Goal: Information Seeking & Learning: Find specific fact

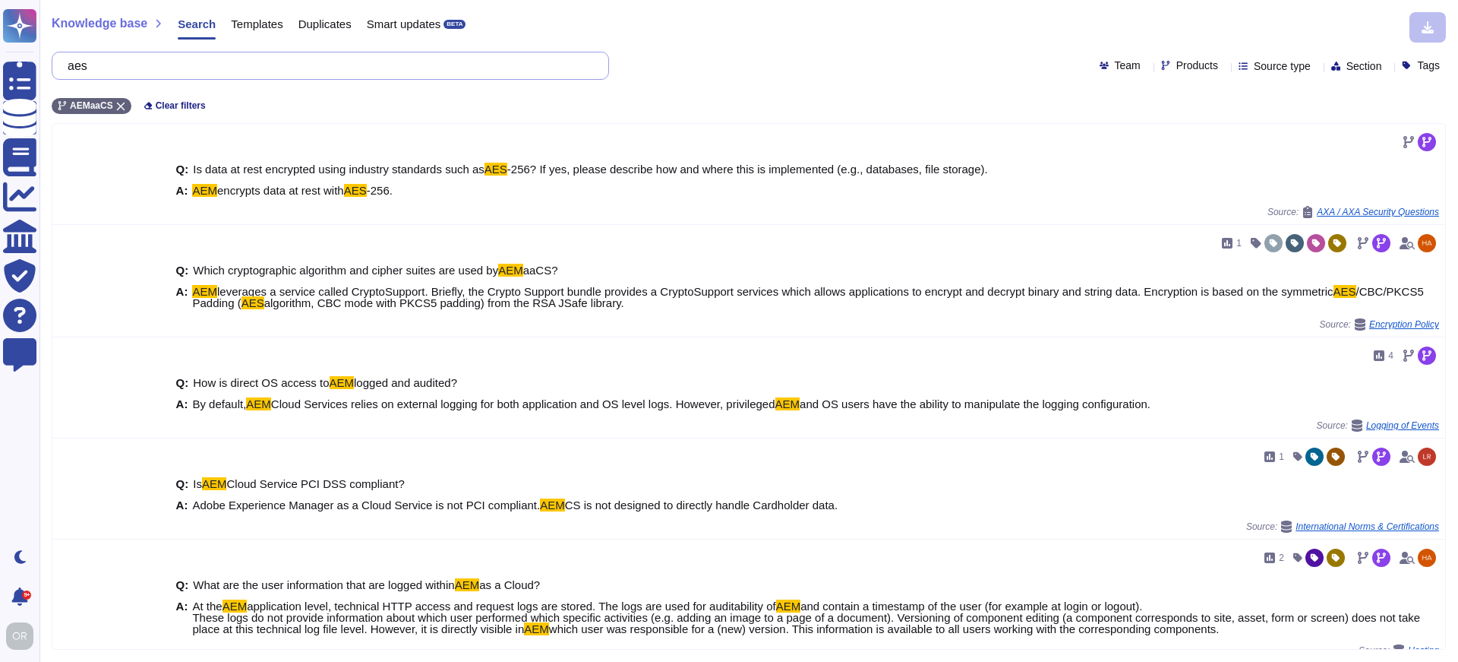
drag, startPoint x: 109, startPoint y: 71, endPoint x: 61, endPoint y: 72, distance: 48.6
click at [61, 72] on div "aes" at bounding box center [330, 66] width 557 height 28
click at [118, 106] on icon at bounding box center [120, 106] width 9 height 9
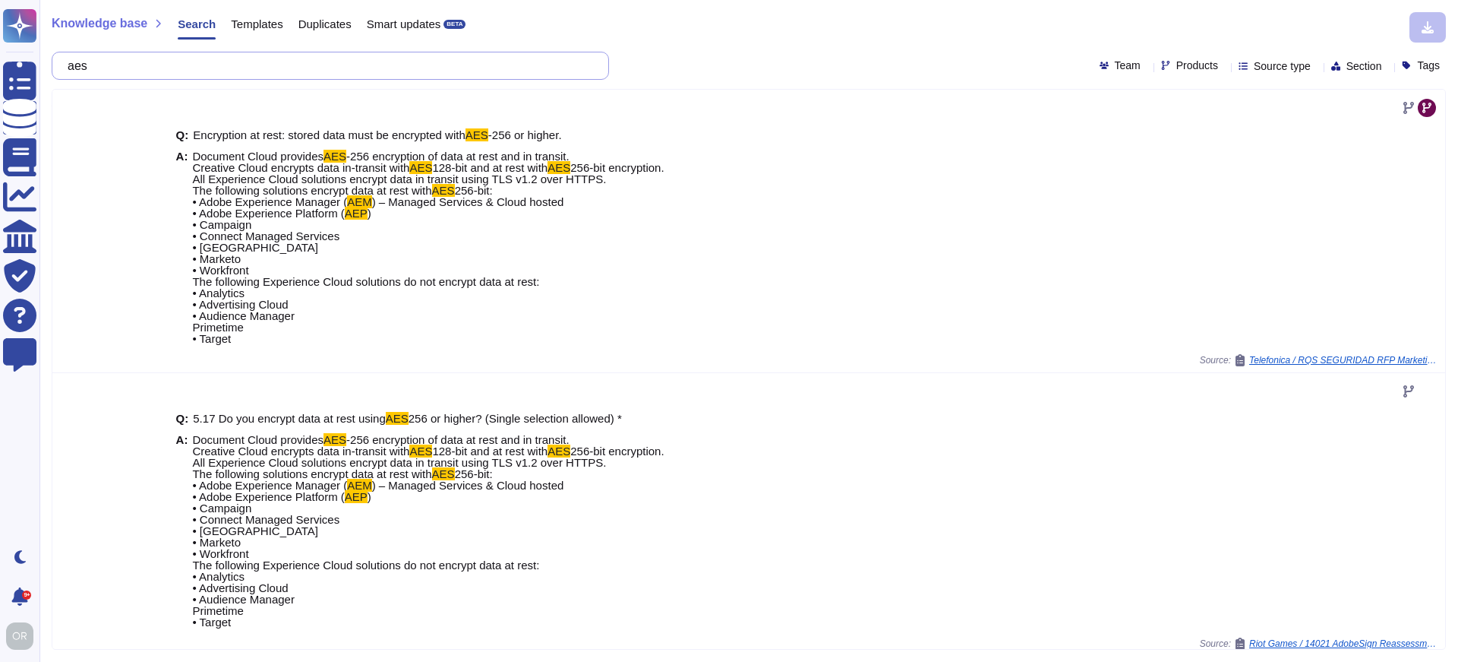
drag, startPoint x: 123, startPoint y: 65, endPoint x: 78, endPoint y: 67, distance: 44.8
click at [78, 67] on input "aes" at bounding box center [326, 65] width 533 height 27
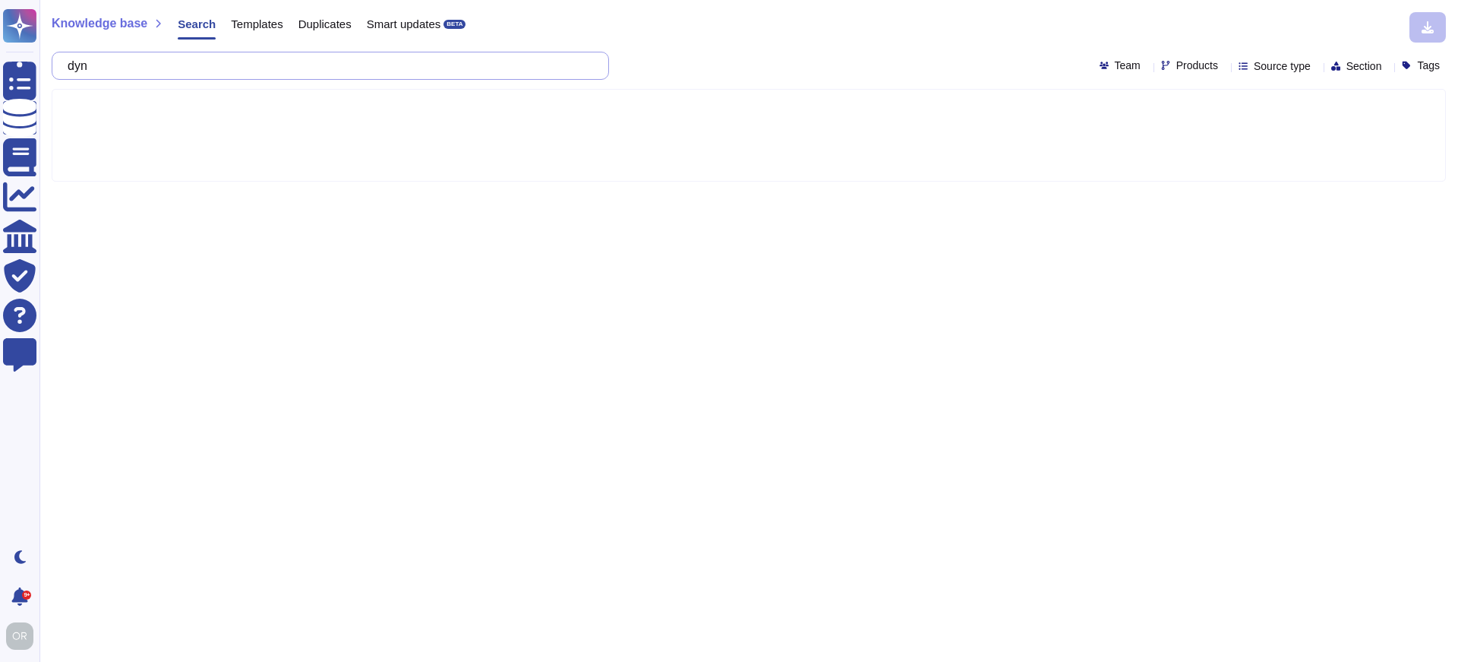
type input "dy"
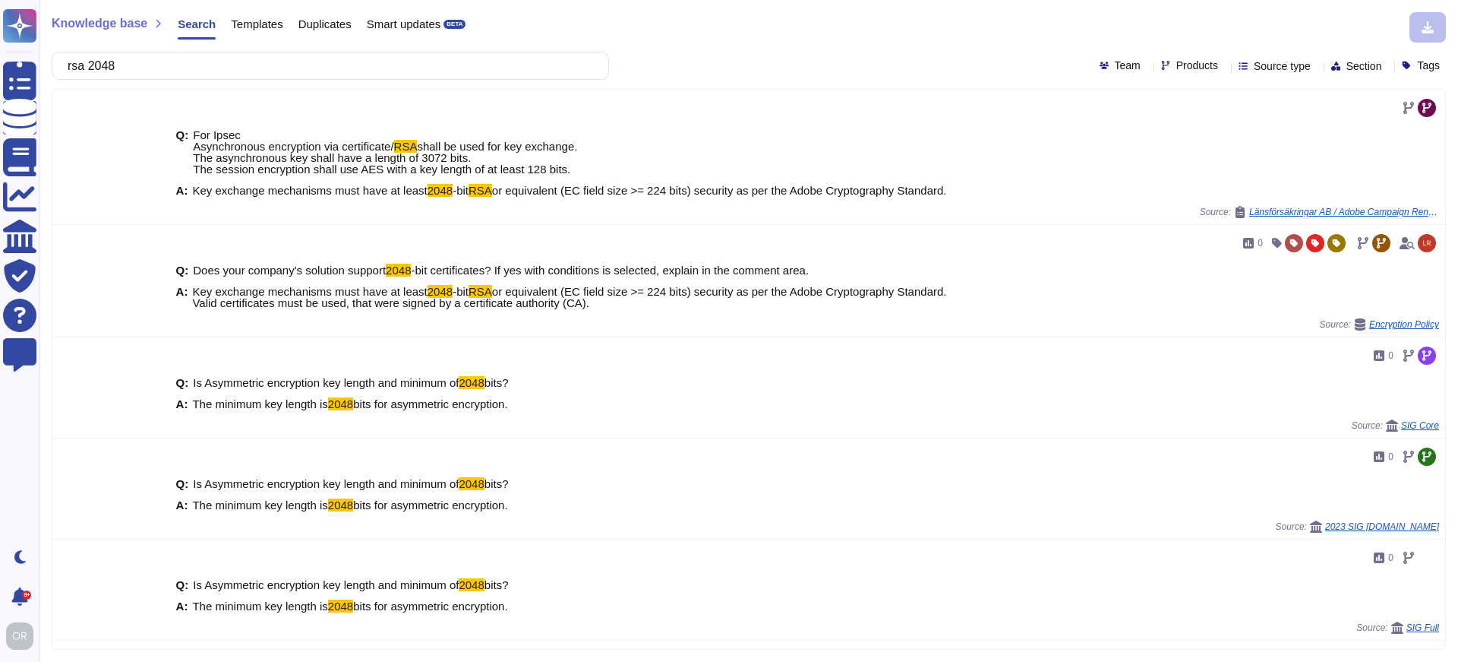
type input "rsa 2048"
click at [1176, 63] on span "Products" at bounding box center [1197, 65] width 42 height 11
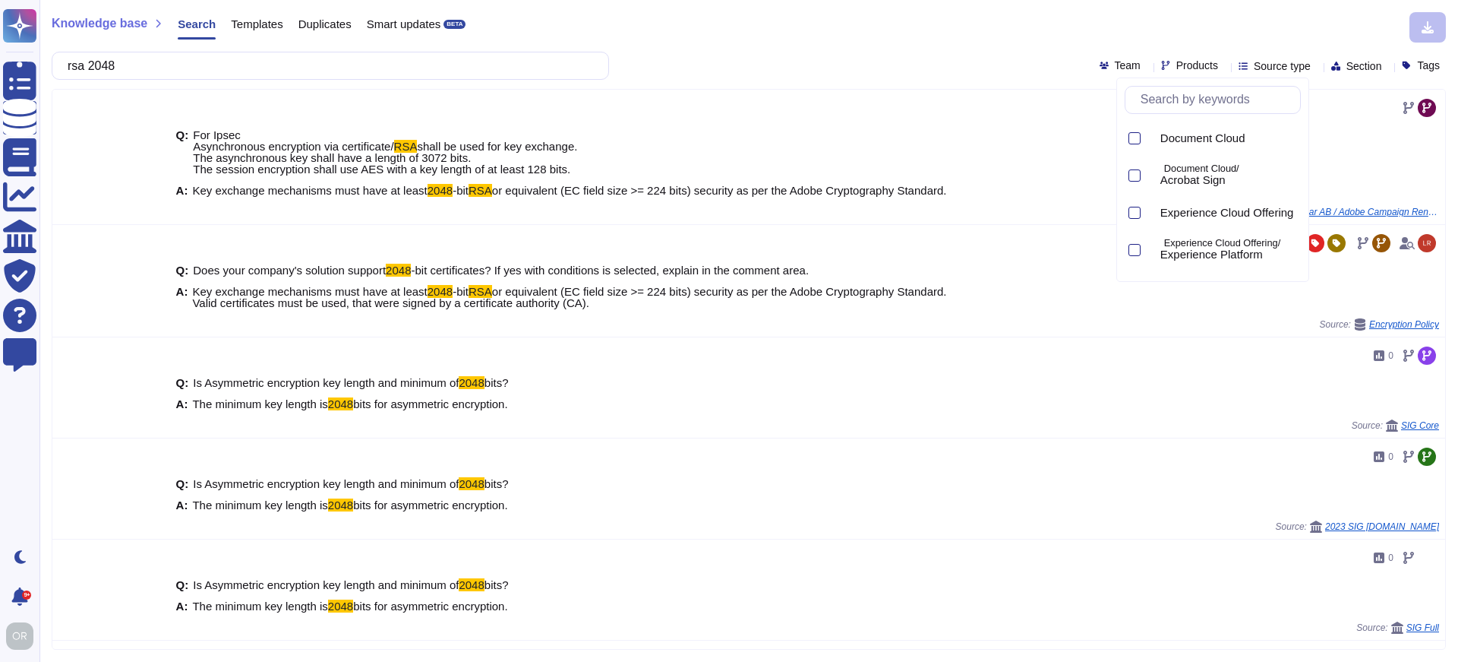
click at [1180, 102] on input "text" at bounding box center [1216, 100] width 167 height 27
type input "c"
type input "aem"
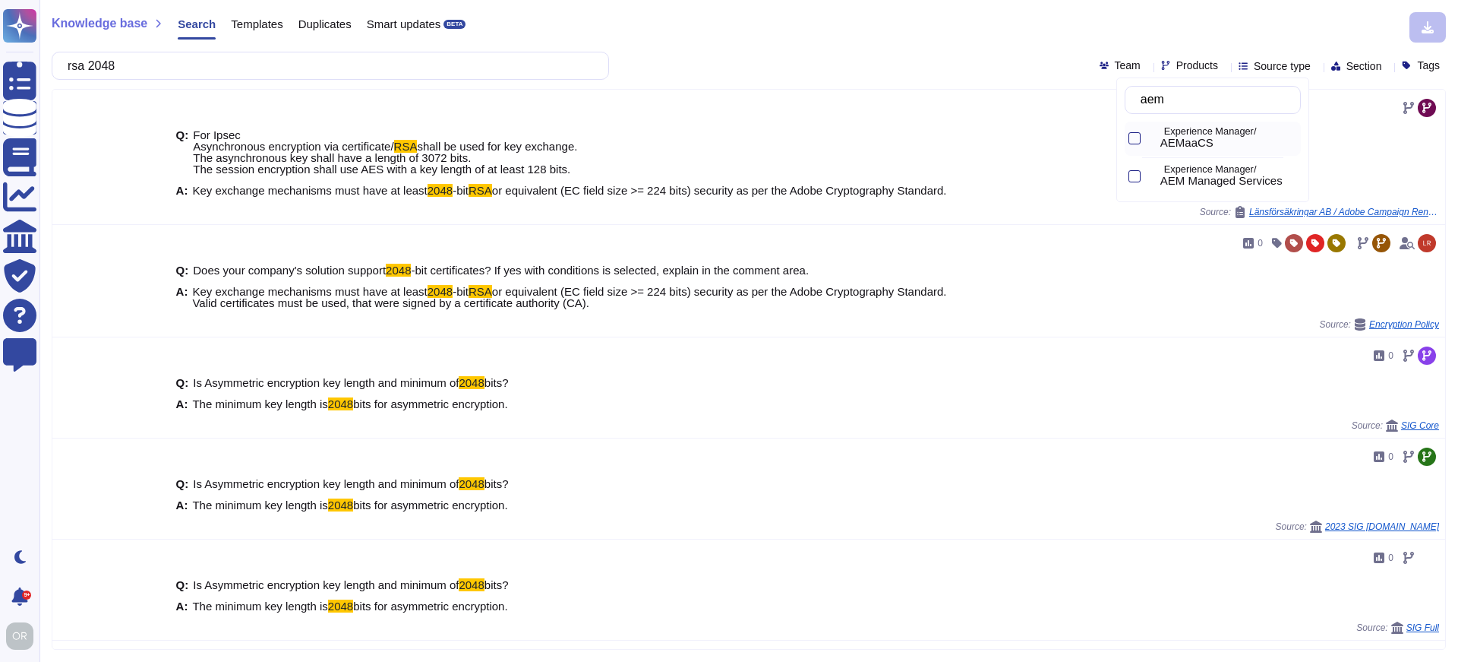
click at [1151, 140] on icon at bounding box center [1151, 140] width 0 height 0
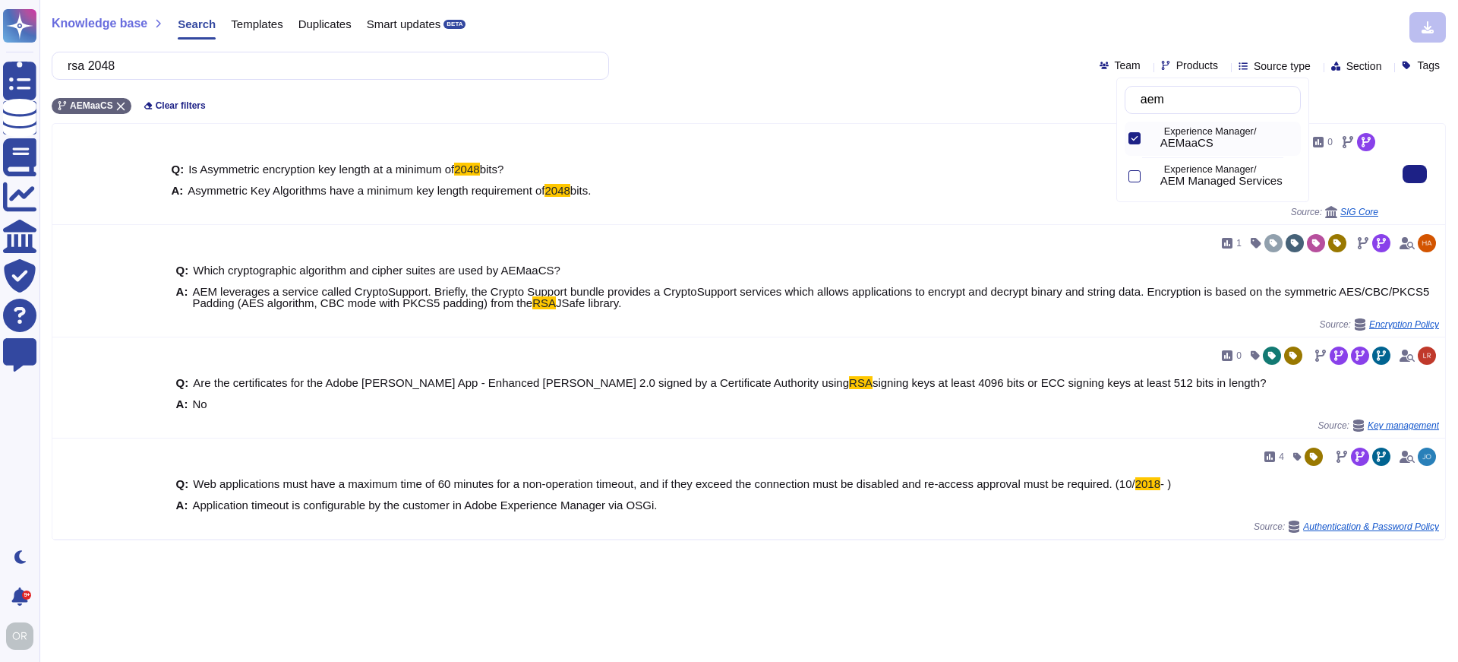
click at [657, 190] on div "A: Asymmetric Key Algorithms have a minimum key length requirement of 2048 bits." at bounding box center [775, 190] width 1208 height 11
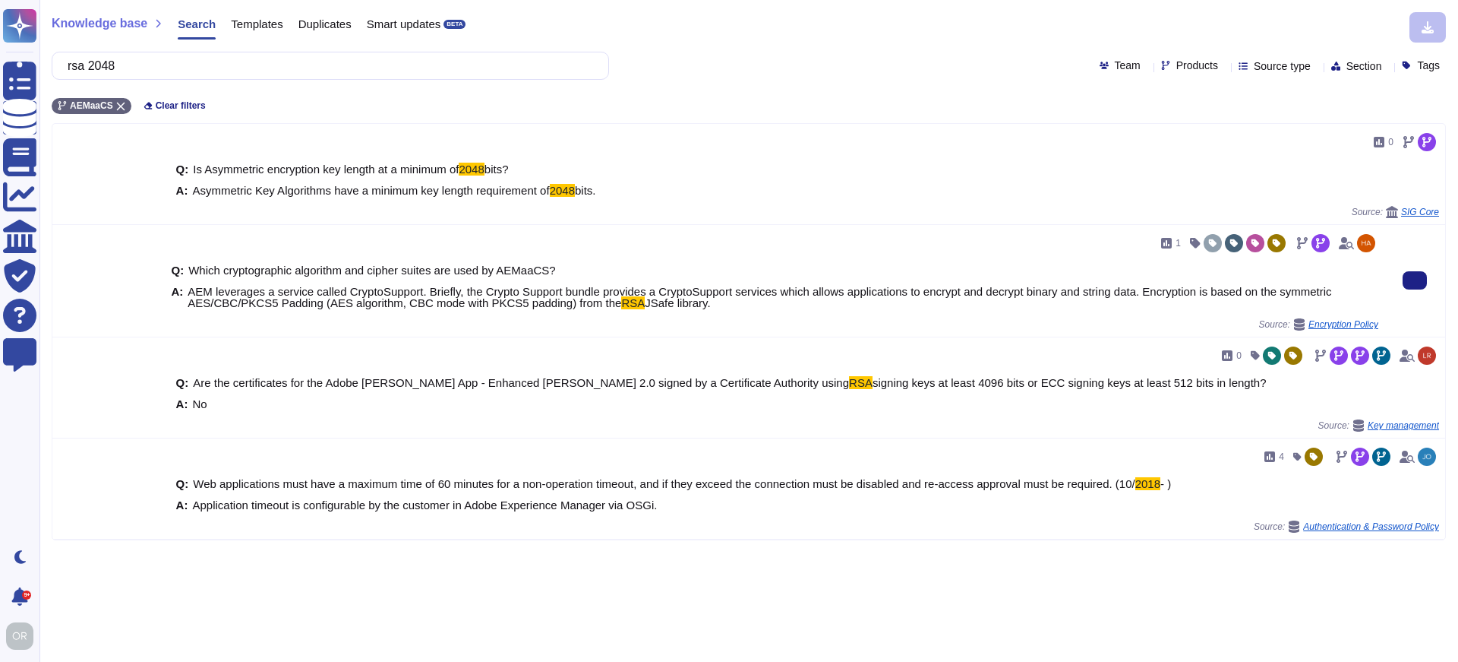
click at [253, 305] on span "AEM leverages a service called CryptoSupport. Briefly, the Crypto Support bundl…" at bounding box center [760, 297] width 1144 height 24
click at [289, 305] on span "AEM leverages a service called CryptoSupport. Briefly, the Crypto Support bundl…" at bounding box center [760, 297] width 1144 height 24
click at [364, 304] on span "AEM leverages a service called CryptoSupport. Briefly, the Crypto Support bundl…" at bounding box center [760, 297] width 1144 height 24
click at [427, 308] on span "AEM leverages a service called CryptoSupport. Briefly, the Crypto Support bundl…" at bounding box center [760, 297] width 1144 height 24
click at [526, 307] on span "AEM leverages a service called CryptoSupport. Briefly, the Crypto Support bundl…" at bounding box center [760, 297] width 1144 height 24
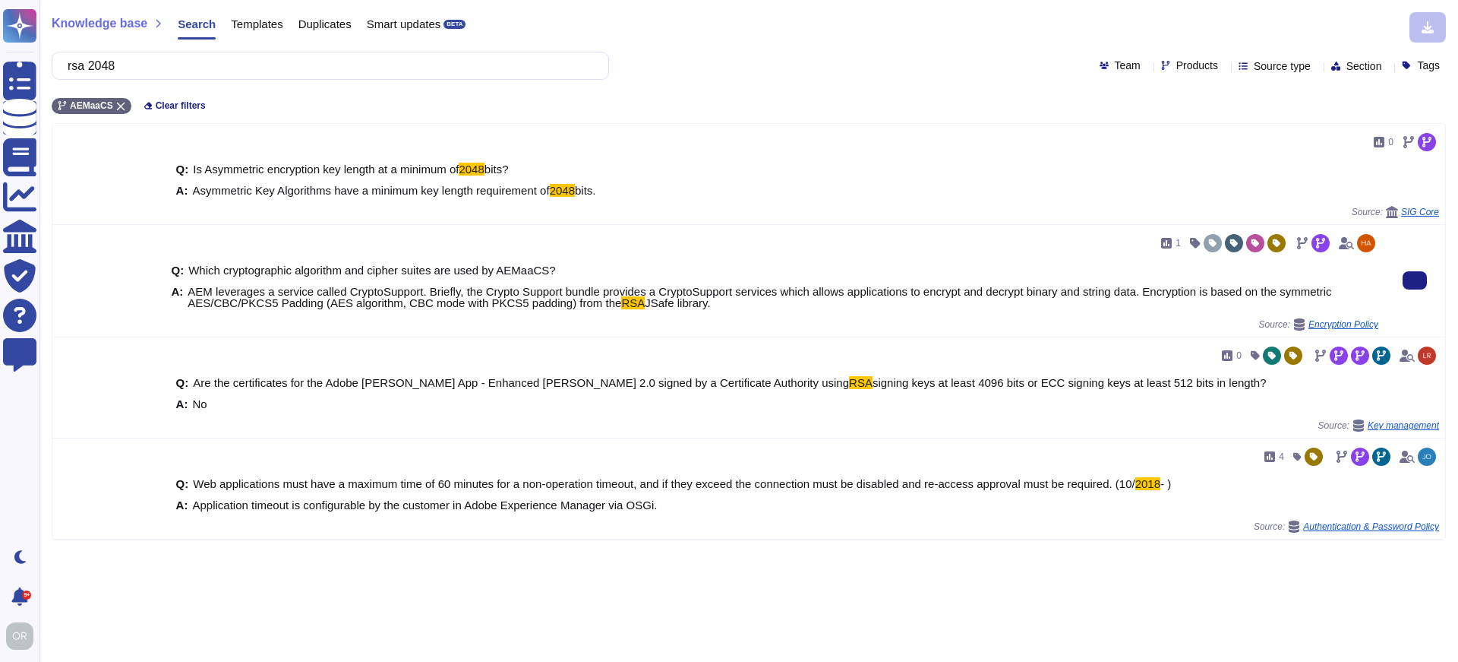
click at [579, 305] on span "AEM leverages a service called CryptoSupport. Briefly, the Crypto Support bundl…" at bounding box center [760, 297] width 1144 height 24
